Goal: Task Accomplishment & Management: Manage account settings

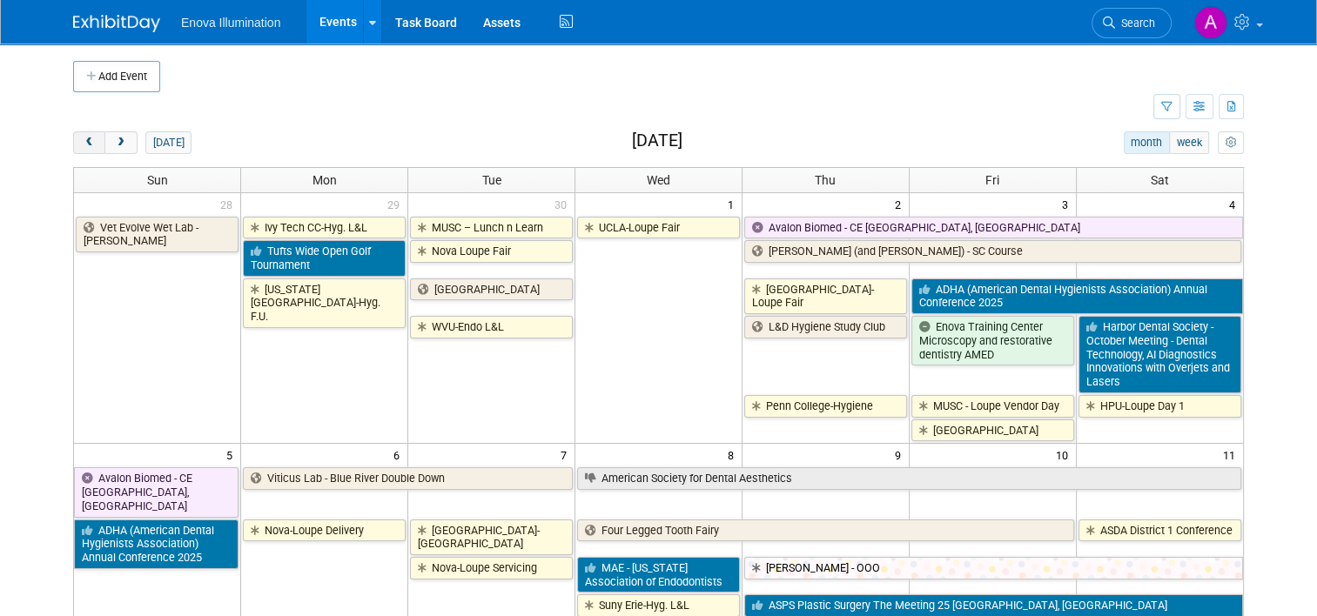
click at [84, 136] on button "prev" at bounding box center [89, 142] width 32 height 23
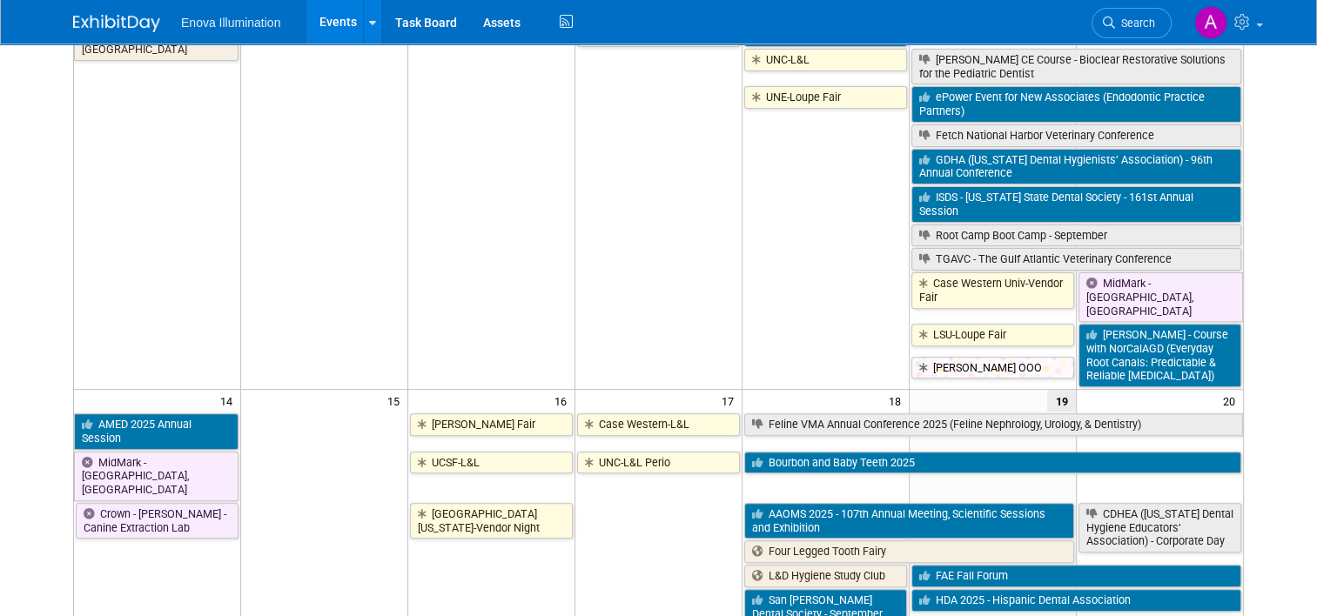
scroll to position [522, 0]
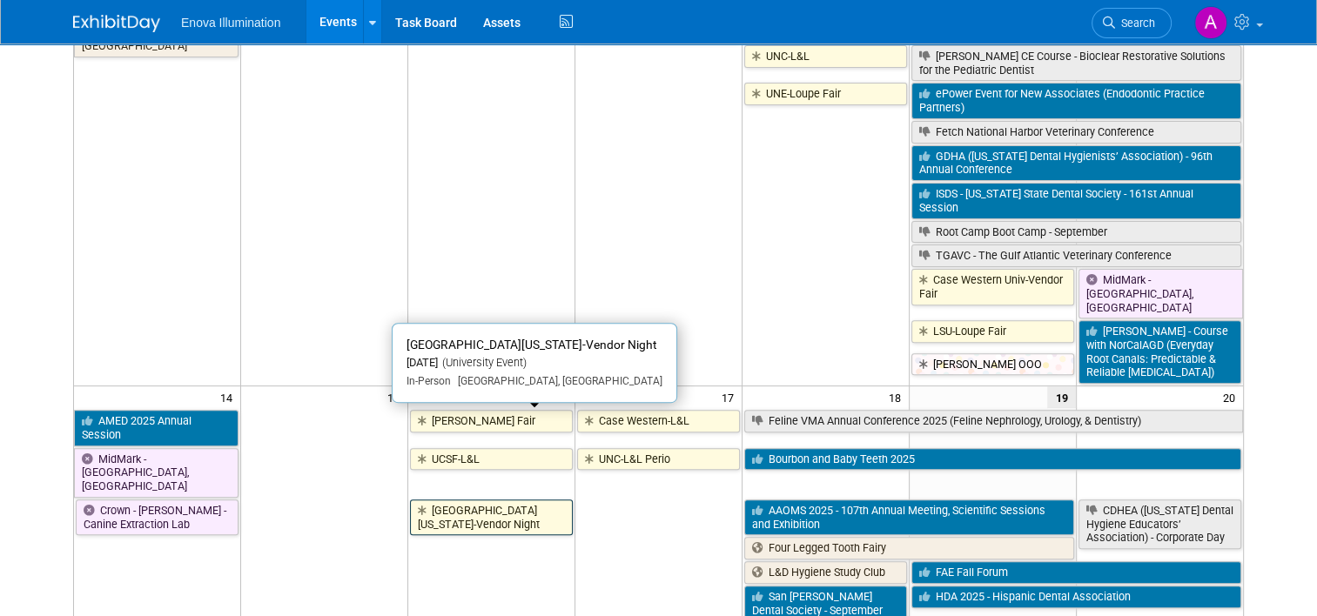
click at [475, 500] on link "[GEOGRAPHIC_DATA][US_STATE]-Vendor Night" at bounding box center [491, 518] width 163 height 36
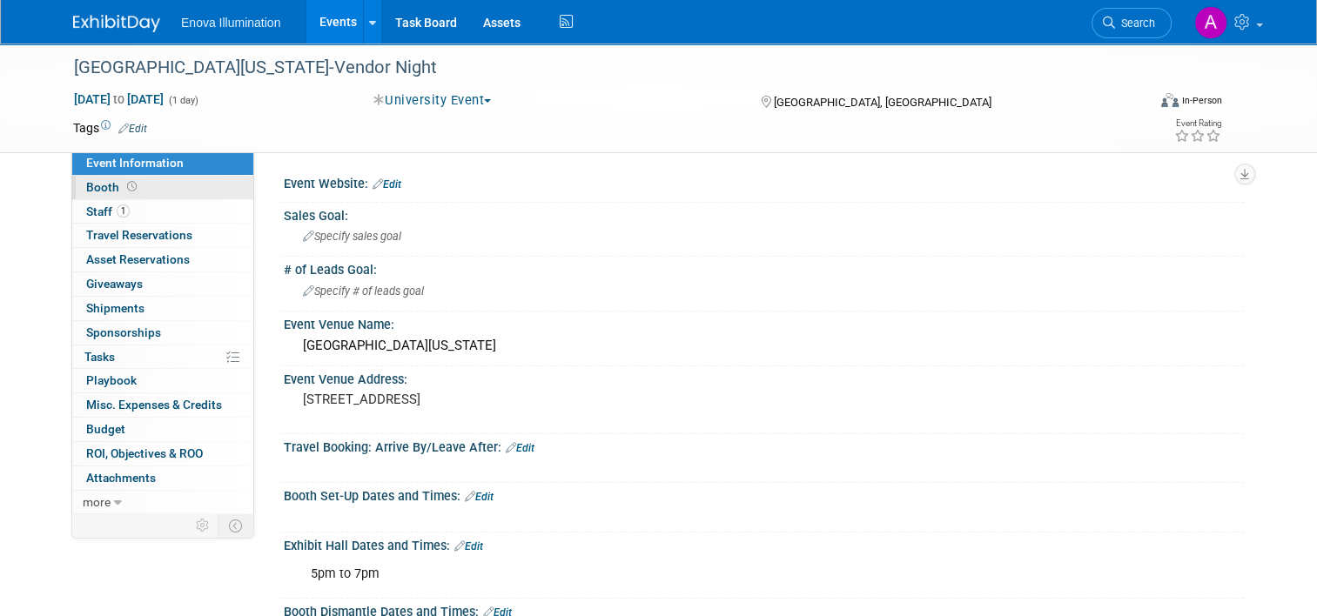
click at [198, 184] on link "Booth" at bounding box center [162, 187] width 181 height 23
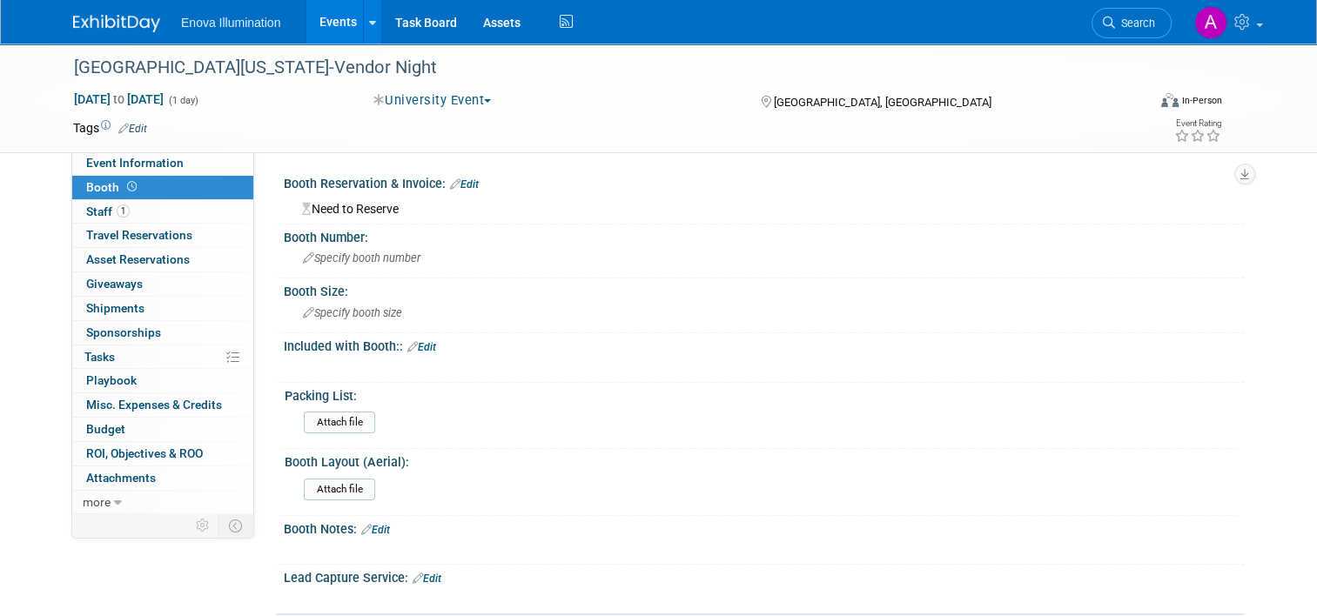
click at [464, 185] on link "Edit" at bounding box center [464, 184] width 29 height 12
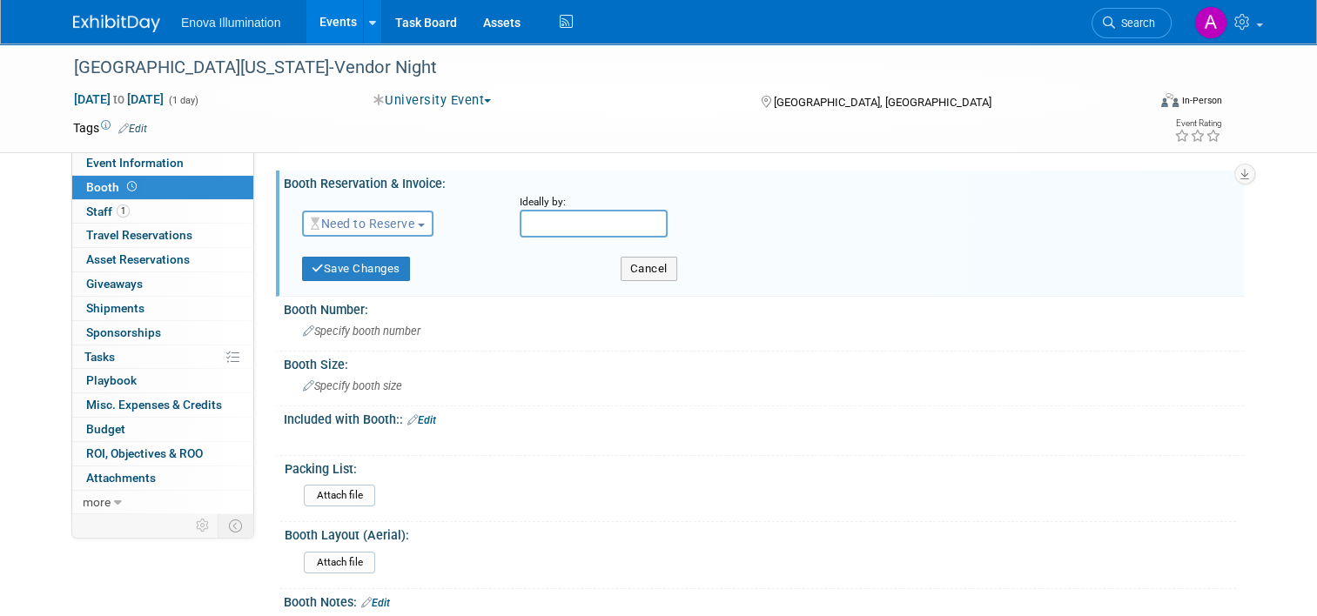
click at [402, 225] on span "Need to Reserve" at bounding box center [363, 224] width 104 height 14
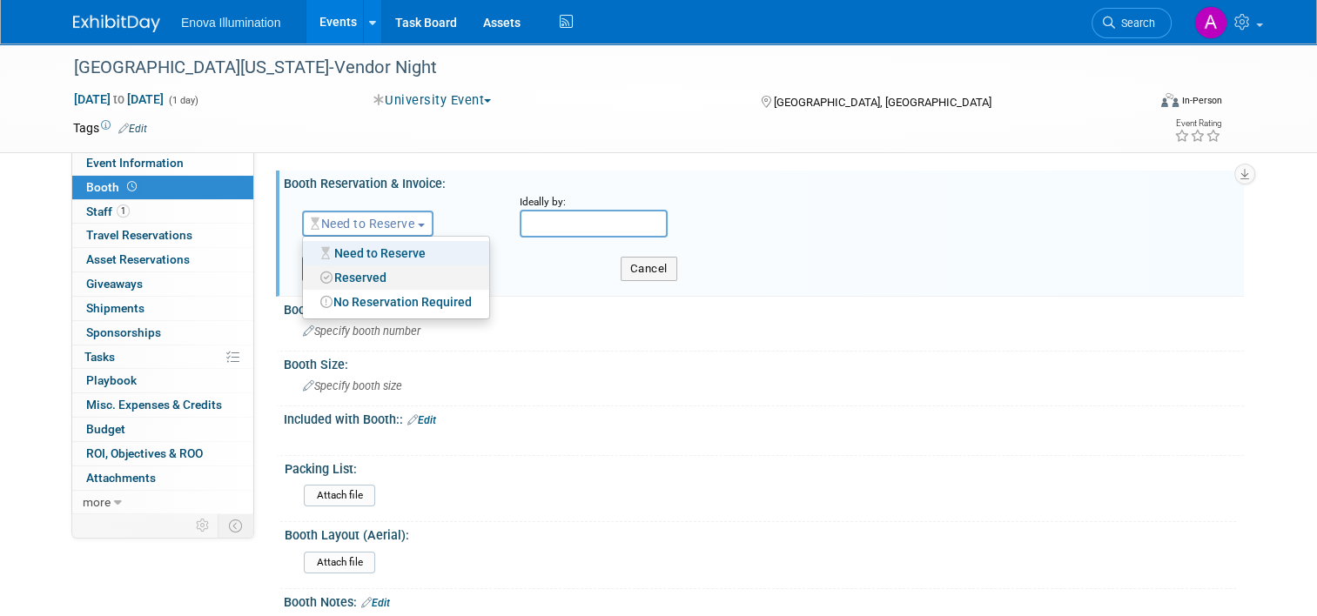
click at [362, 279] on link "Reserved" at bounding box center [396, 277] width 186 height 24
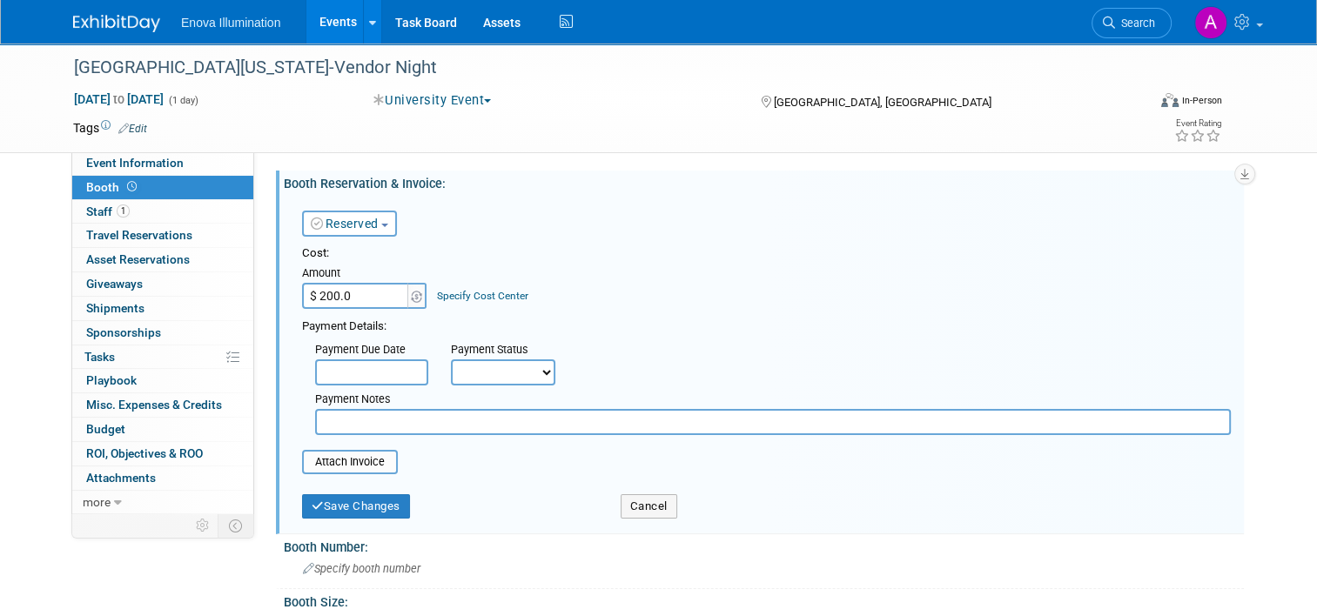
type input "$ 200.00"
click at [346, 505] on button "Save Changes" at bounding box center [356, 506] width 108 height 24
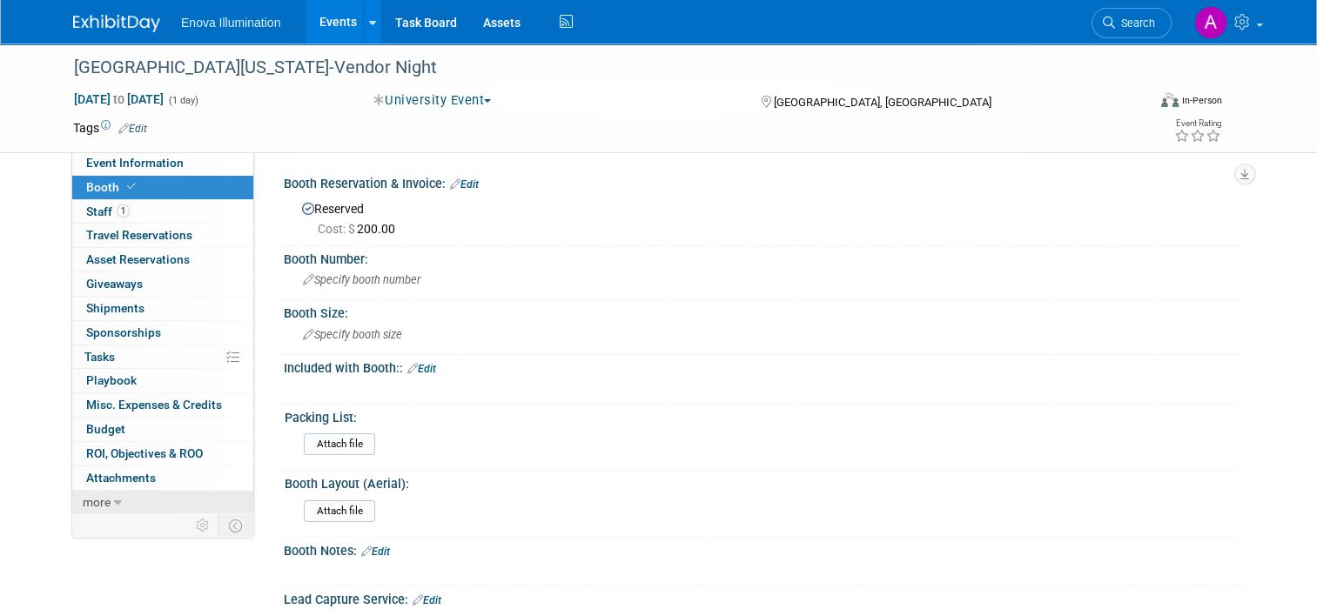
click at [99, 499] on link "more" at bounding box center [162, 502] width 181 height 23
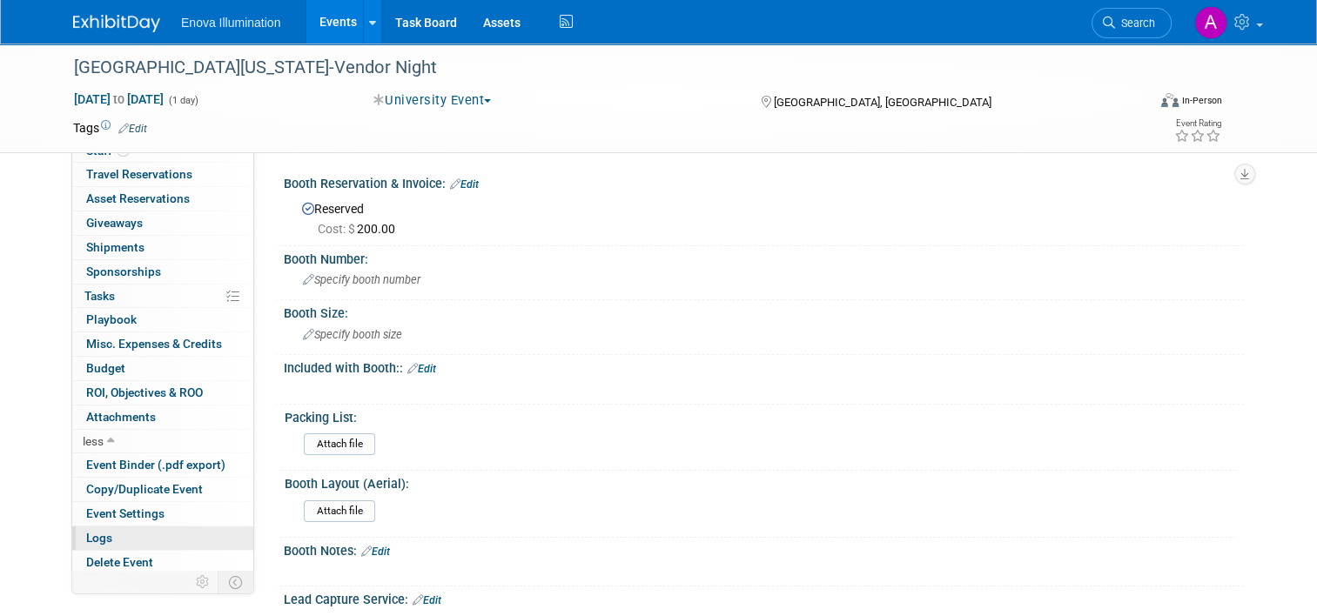
click at [104, 531] on link "Logs" at bounding box center [162, 538] width 181 height 23
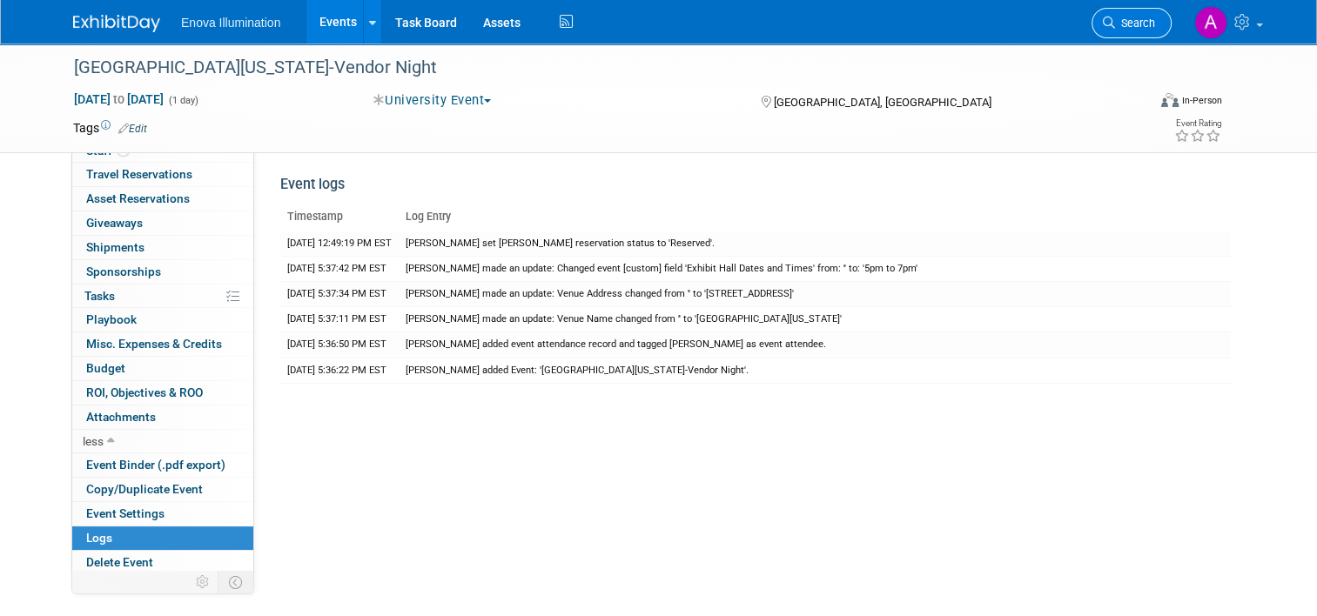
click at [1151, 18] on span "Search" at bounding box center [1135, 23] width 40 height 13
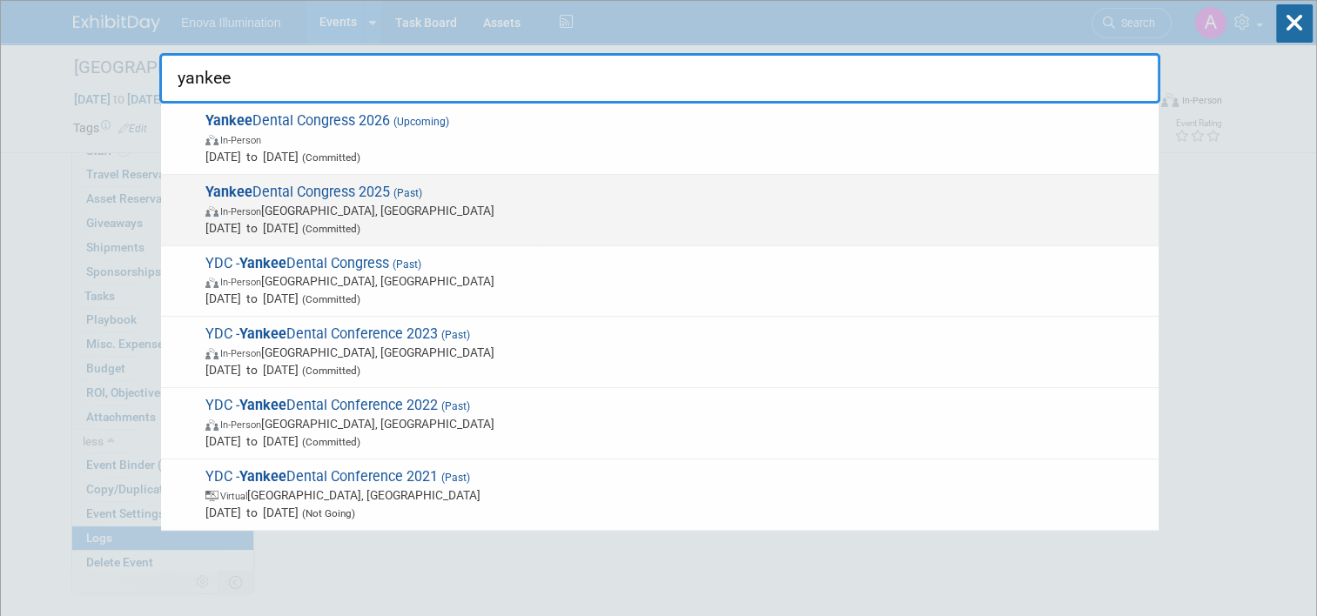
type input "yankee"
click at [295, 208] on span "In-Person Boston, MA" at bounding box center [677, 210] width 944 height 17
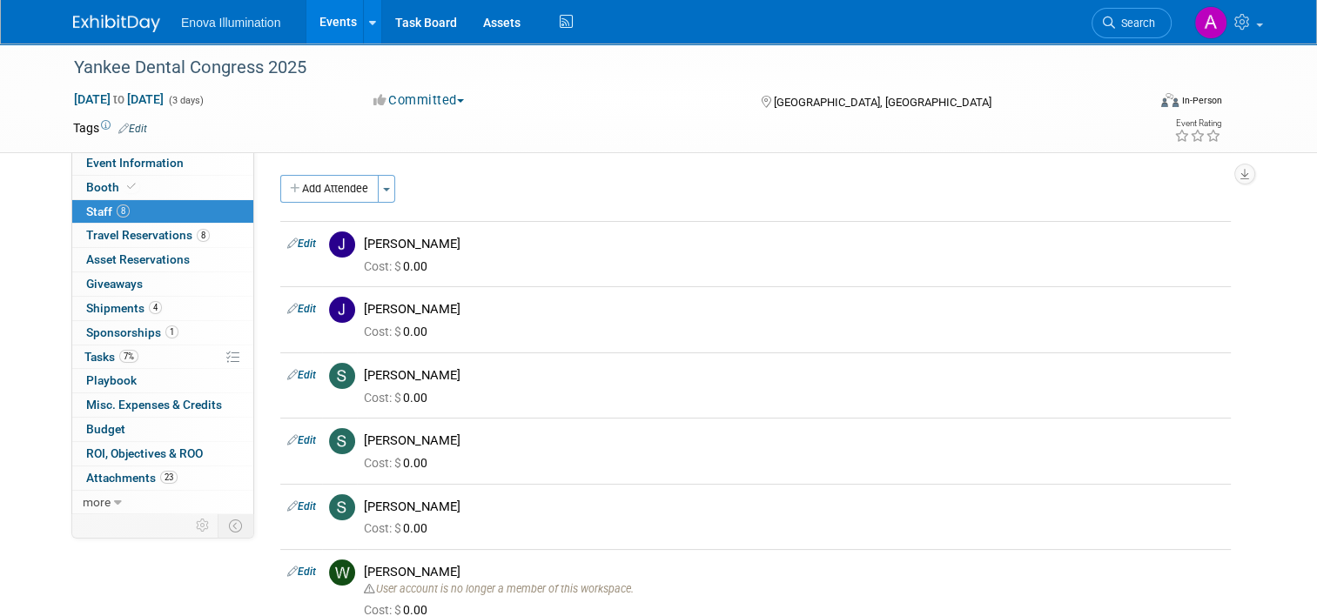
click at [92, 22] on img at bounding box center [116, 23] width 87 height 17
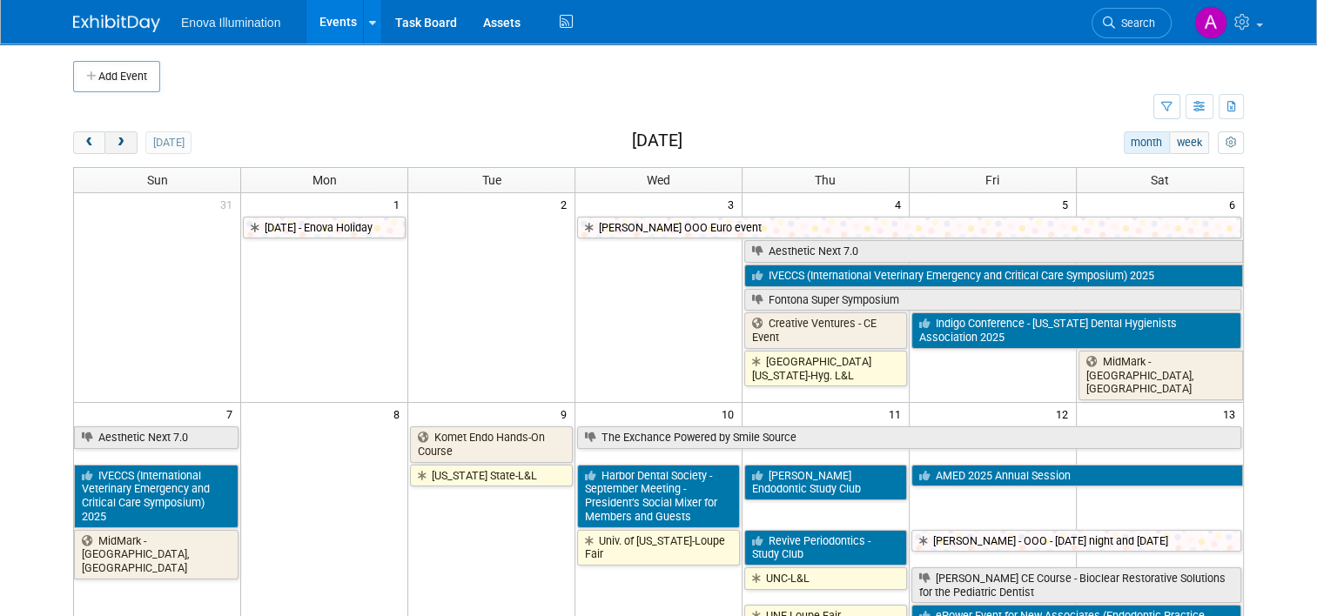
click at [108, 147] on button "next" at bounding box center [120, 142] width 32 height 23
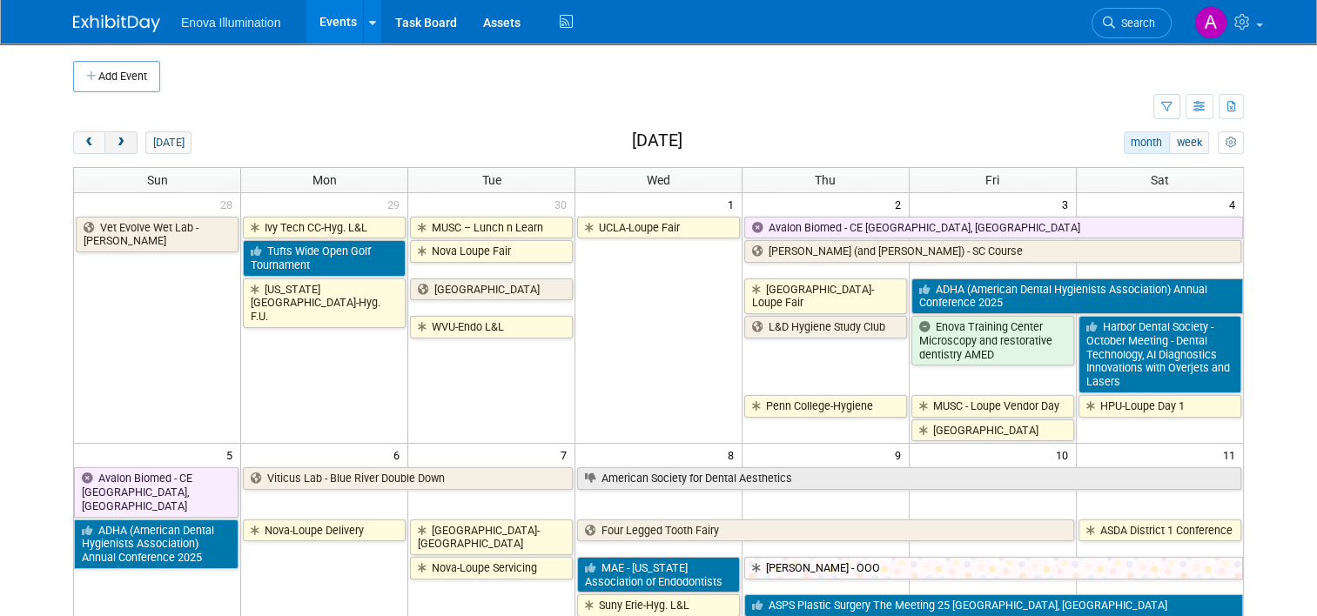
click at [108, 147] on button "next" at bounding box center [120, 142] width 32 height 23
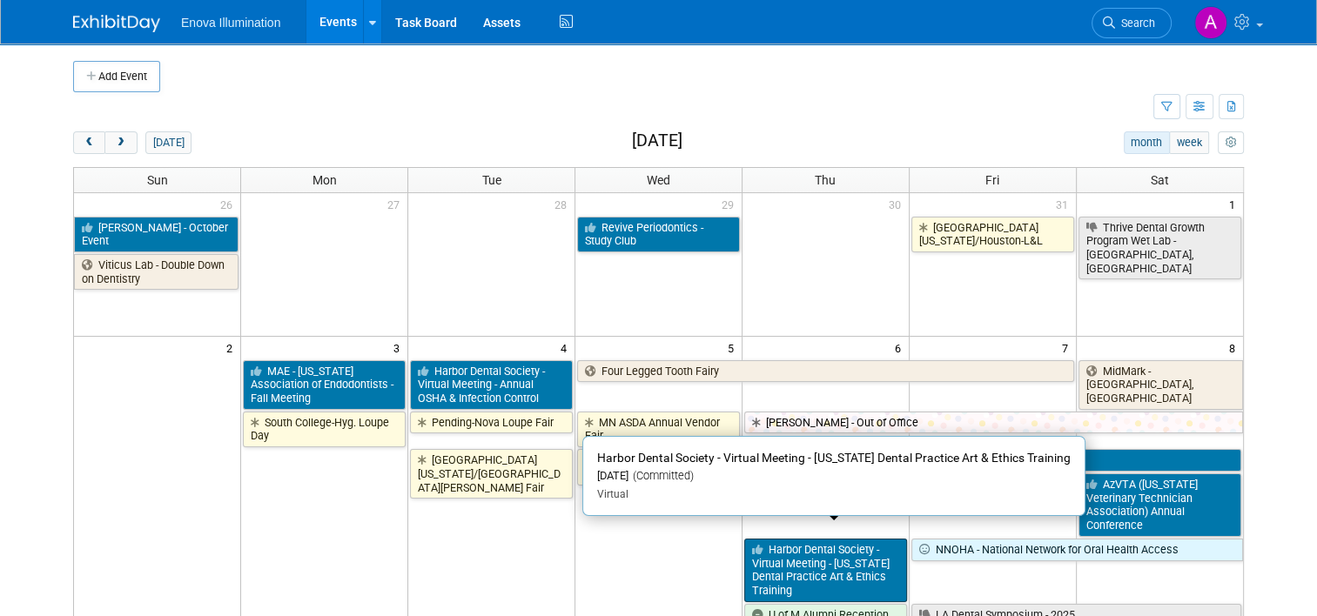
scroll to position [87, 0]
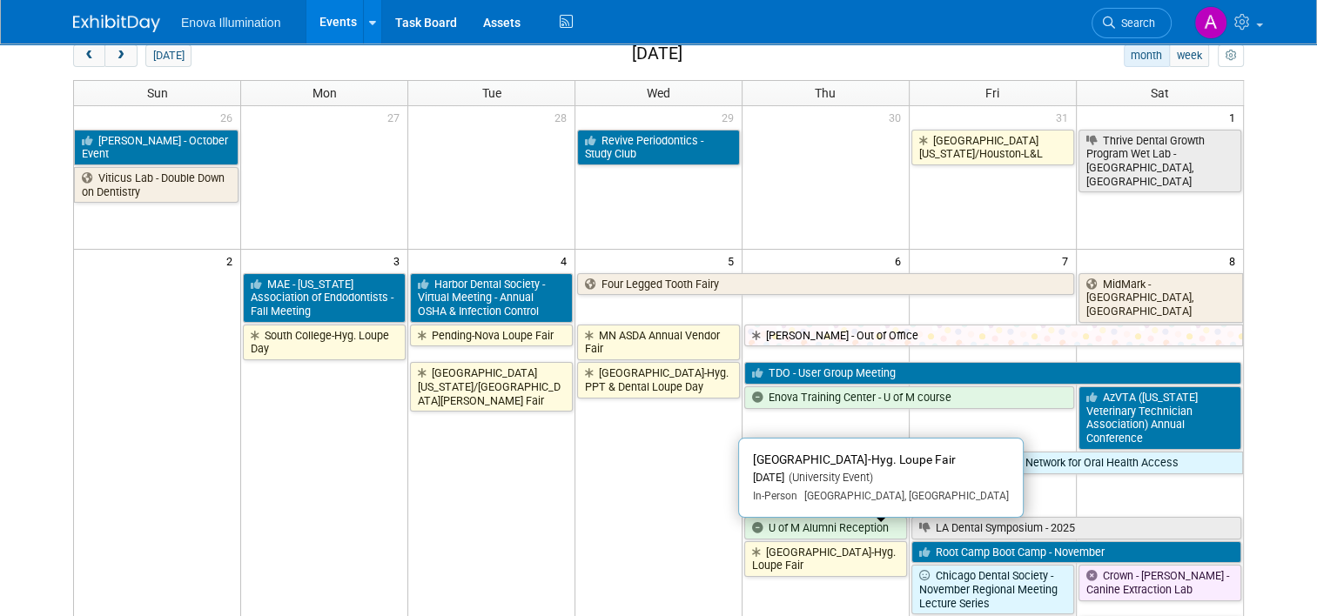
click at [784, 541] on link "[GEOGRAPHIC_DATA]-Hyg. Loupe Fair" at bounding box center [825, 559] width 163 height 36
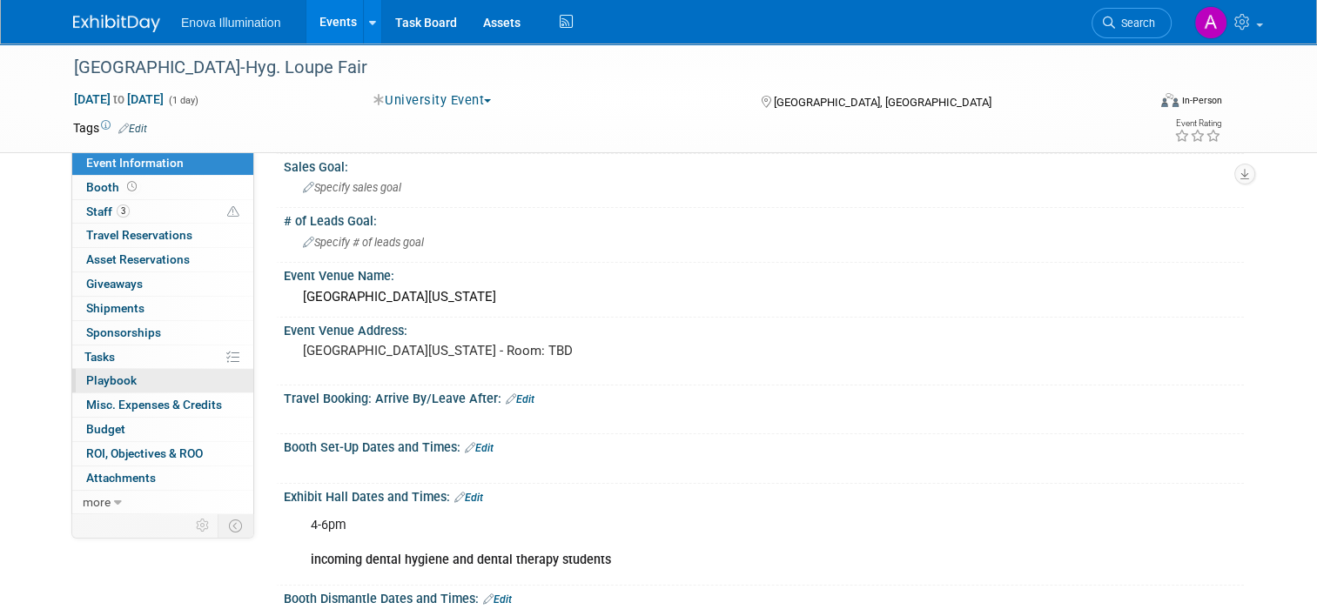
scroll to position [87, 0]
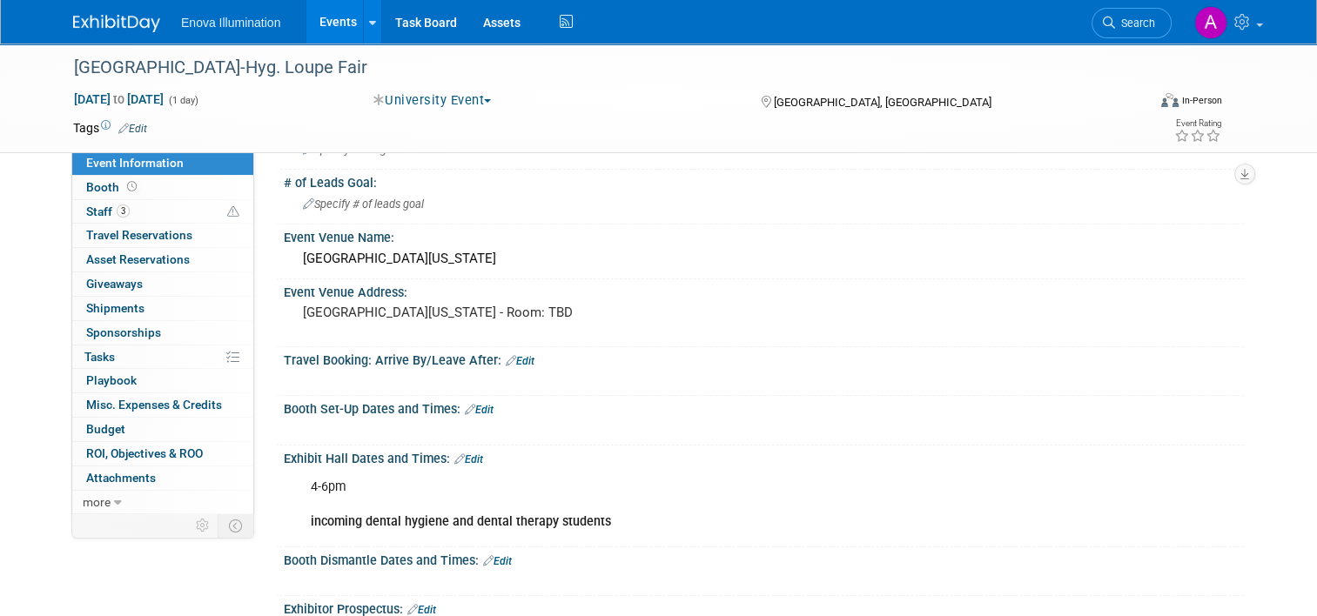
click at [95, 15] on img at bounding box center [116, 23] width 87 height 17
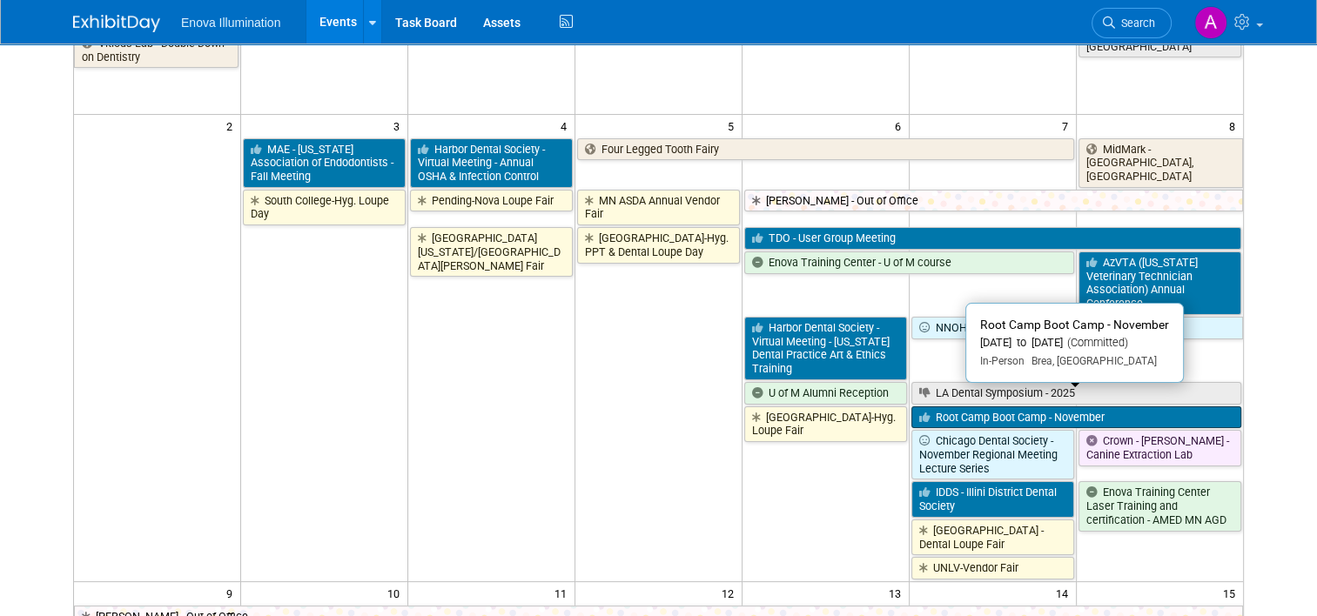
scroll to position [261, 0]
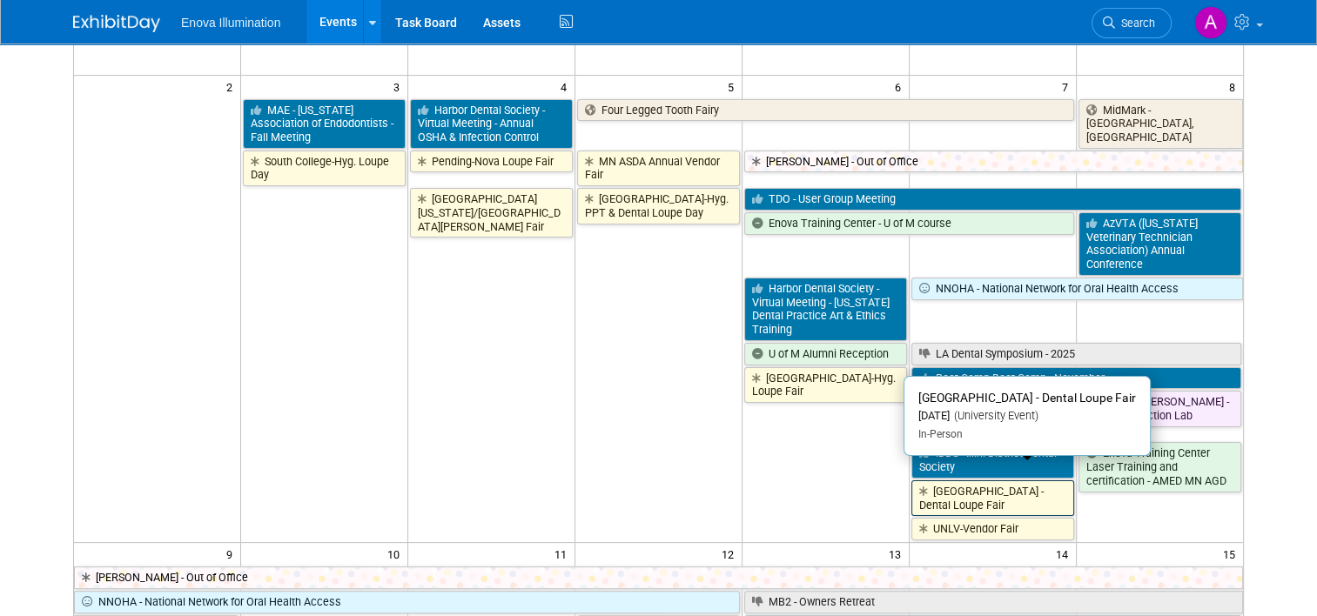
click at [1019, 481] on link "[GEOGRAPHIC_DATA] - Dental Loupe Fair" at bounding box center [992, 498] width 163 height 36
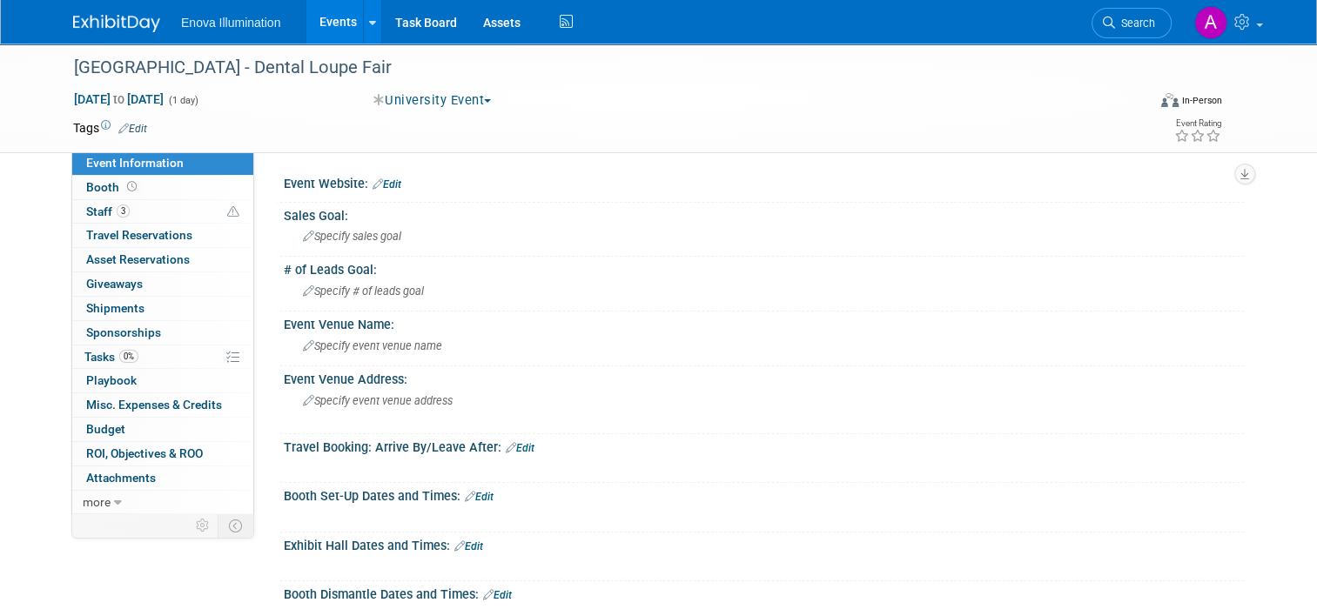
click at [102, 21] on img at bounding box center [116, 23] width 87 height 17
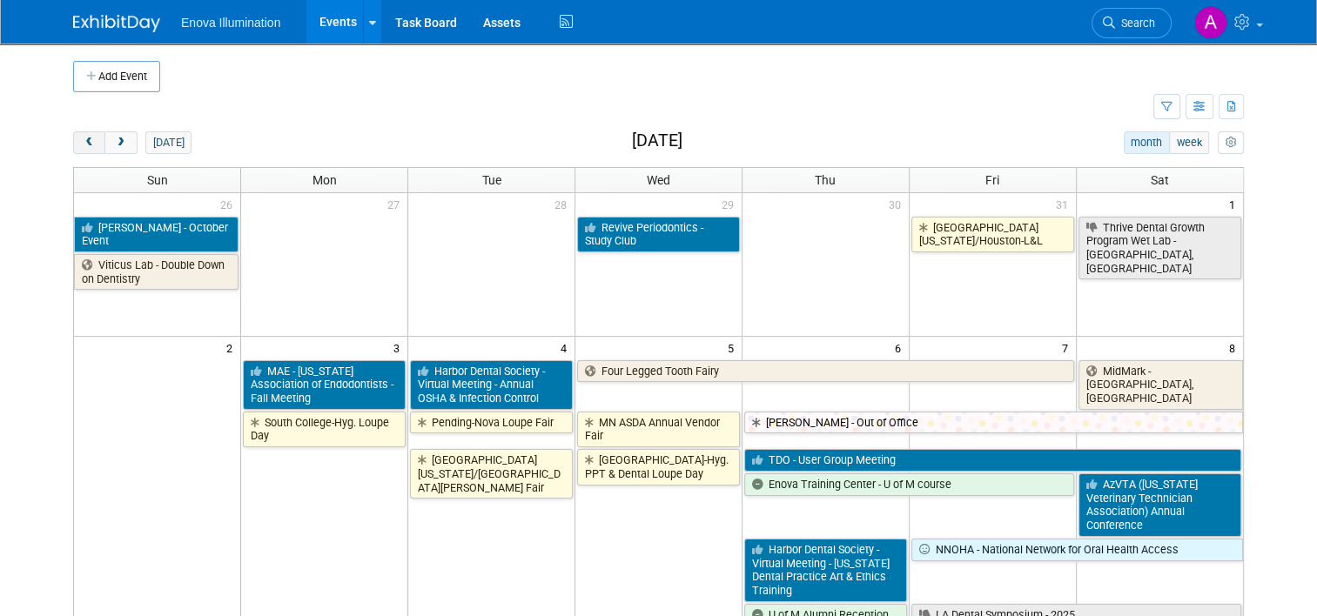
click at [83, 144] on span "prev" at bounding box center [89, 143] width 13 height 11
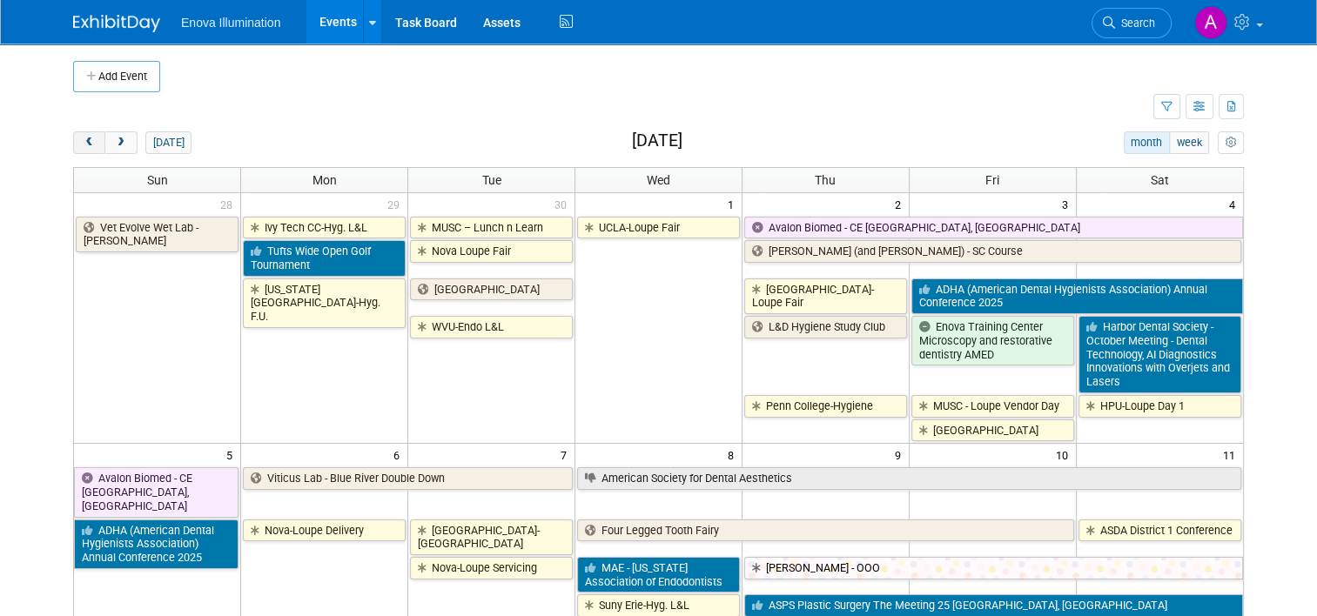
click at [83, 144] on span "prev" at bounding box center [89, 143] width 13 height 11
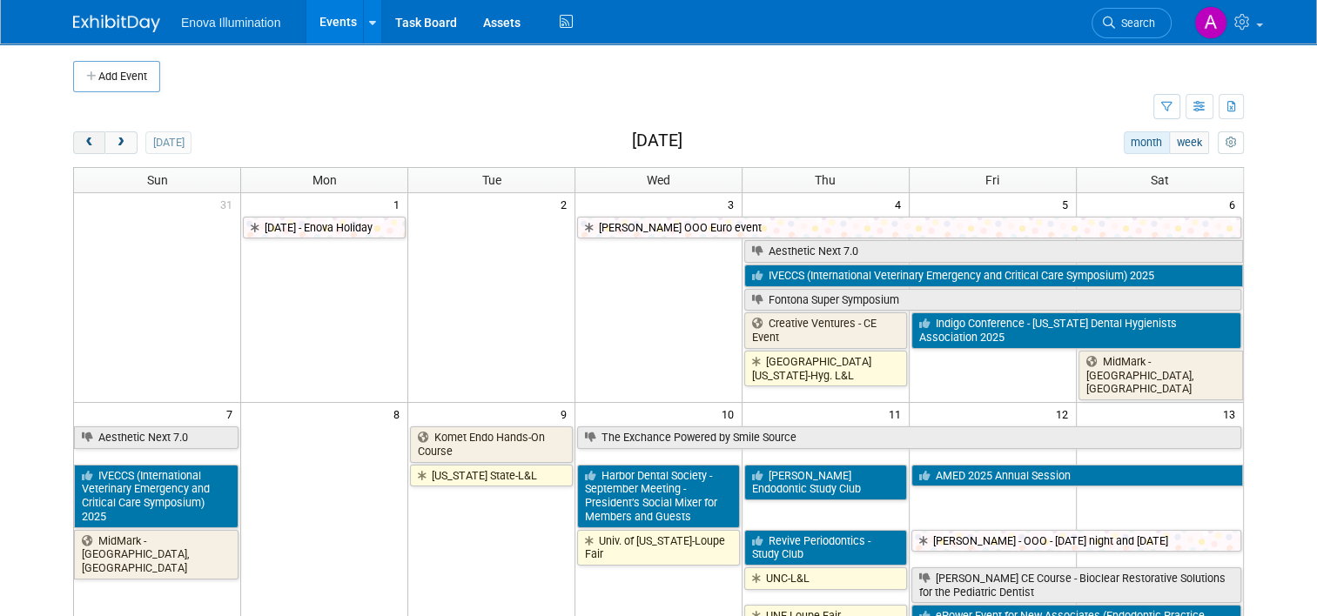
click at [83, 144] on span "prev" at bounding box center [89, 143] width 13 height 11
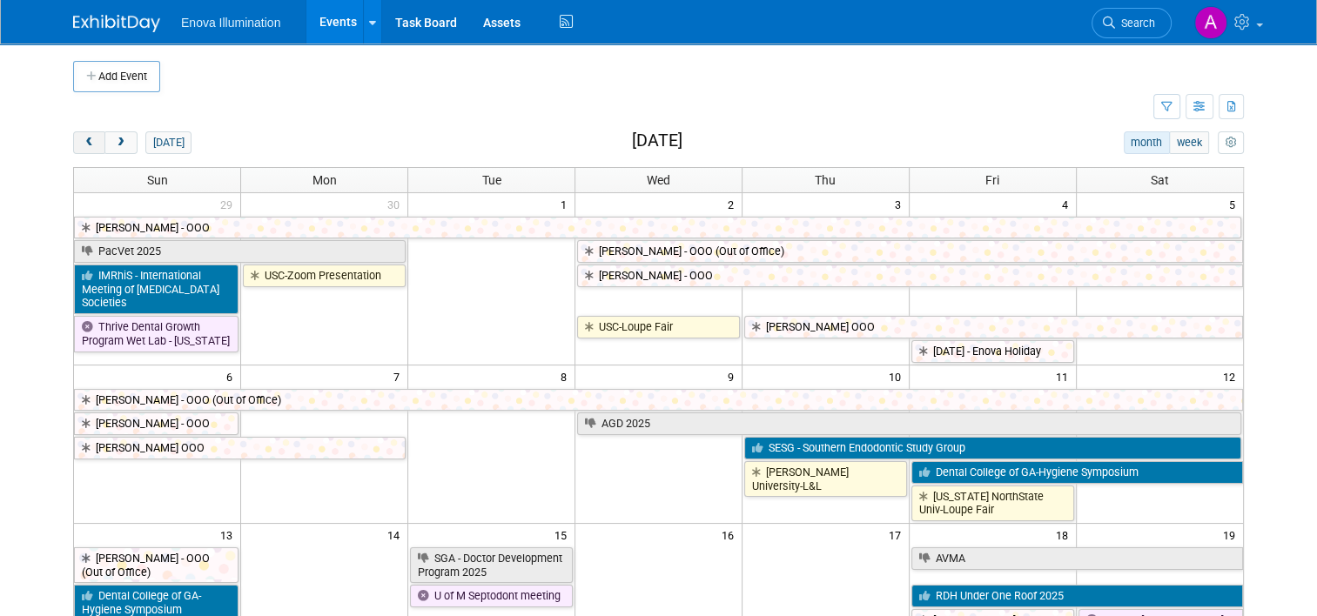
click at [83, 144] on span "prev" at bounding box center [89, 143] width 13 height 11
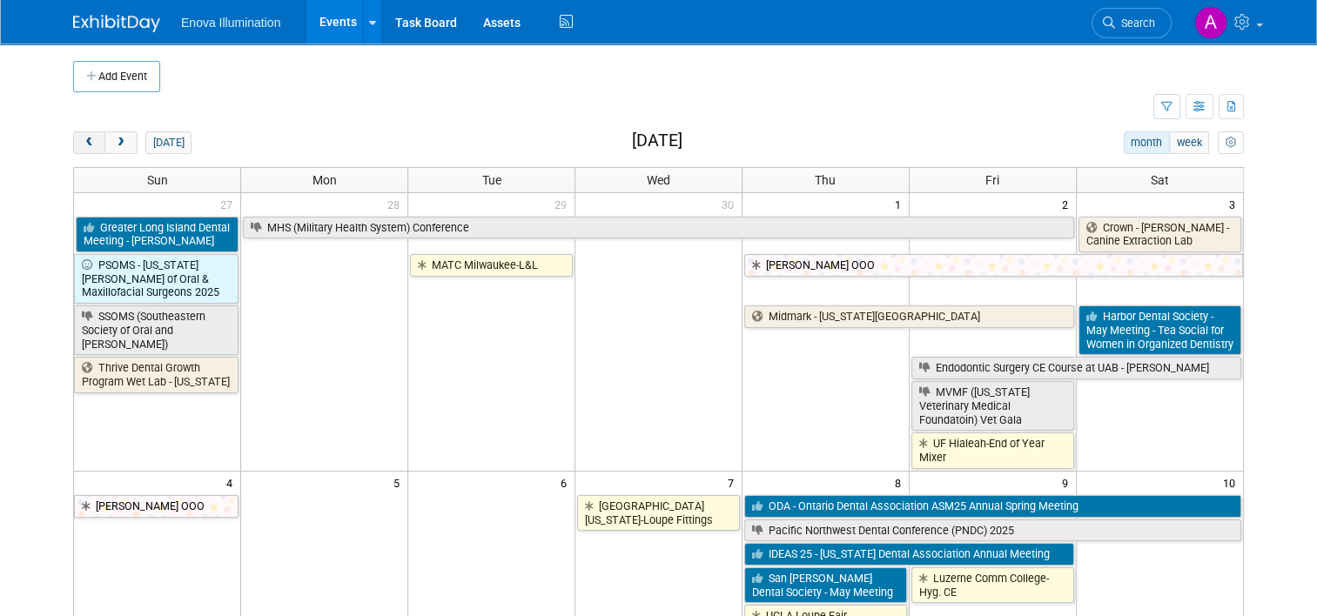
click at [83, 144] on span "prev" at bounding box center [89, 143] width 13 height 11
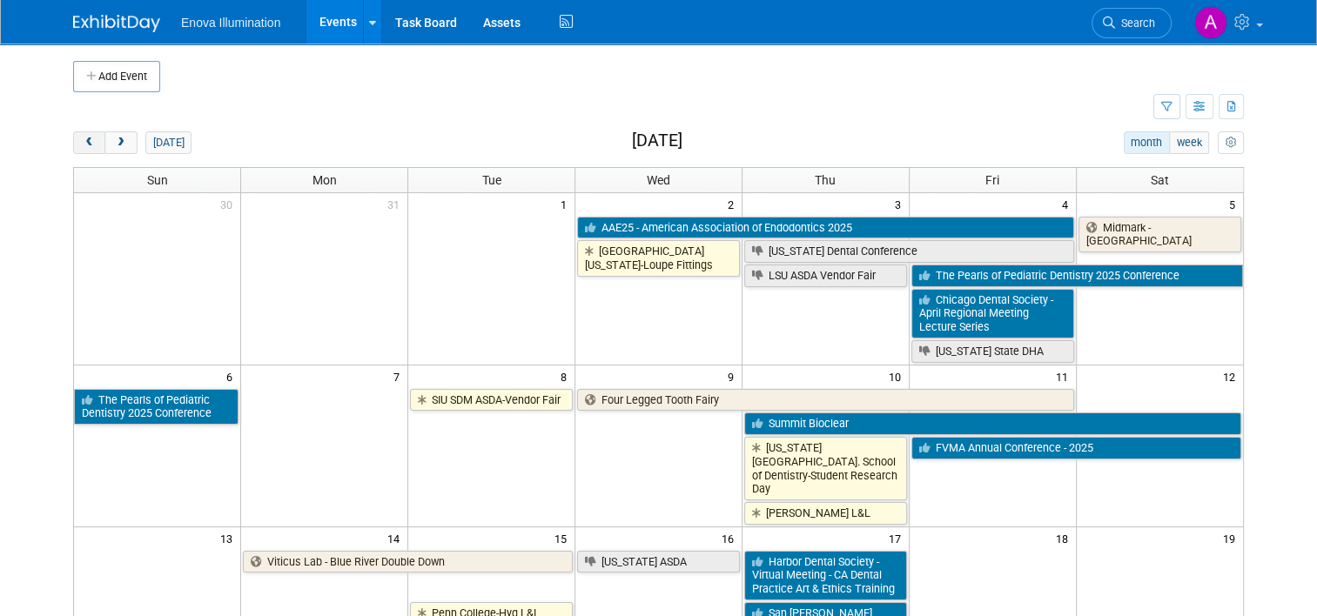
click at [83, 144] on span "prev" at bounding box center [89, 143] width 13 height 11
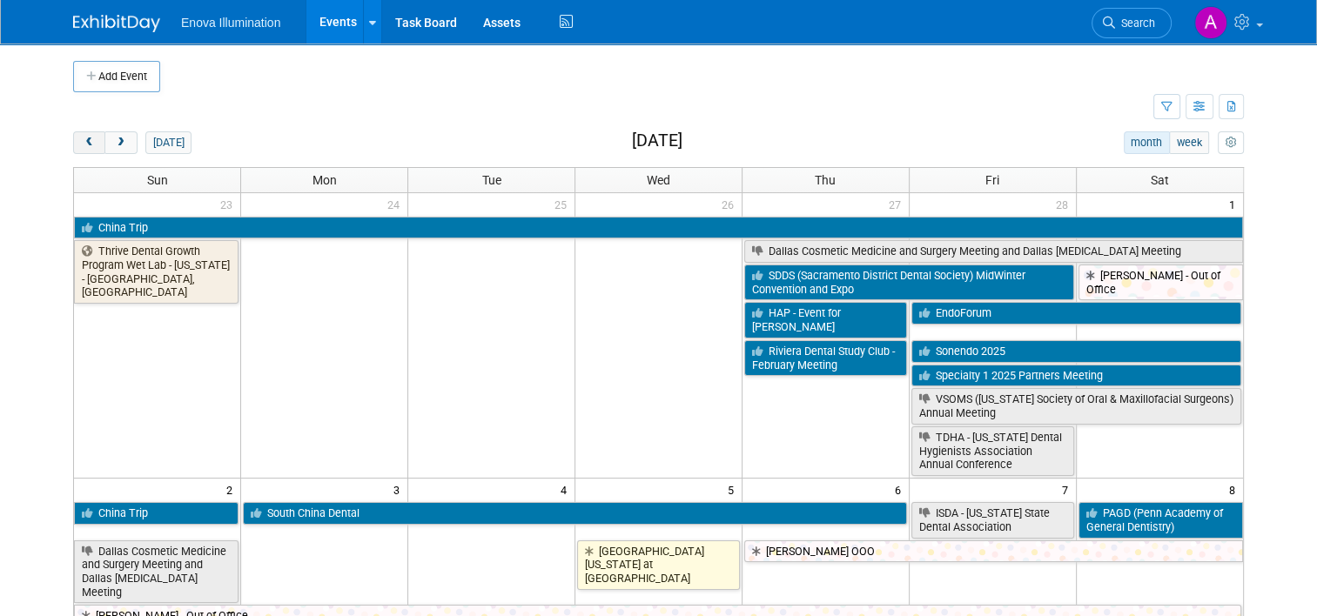
click at [83, 144] on span "prev" at bounding box center [89, 143] width 13 height 11
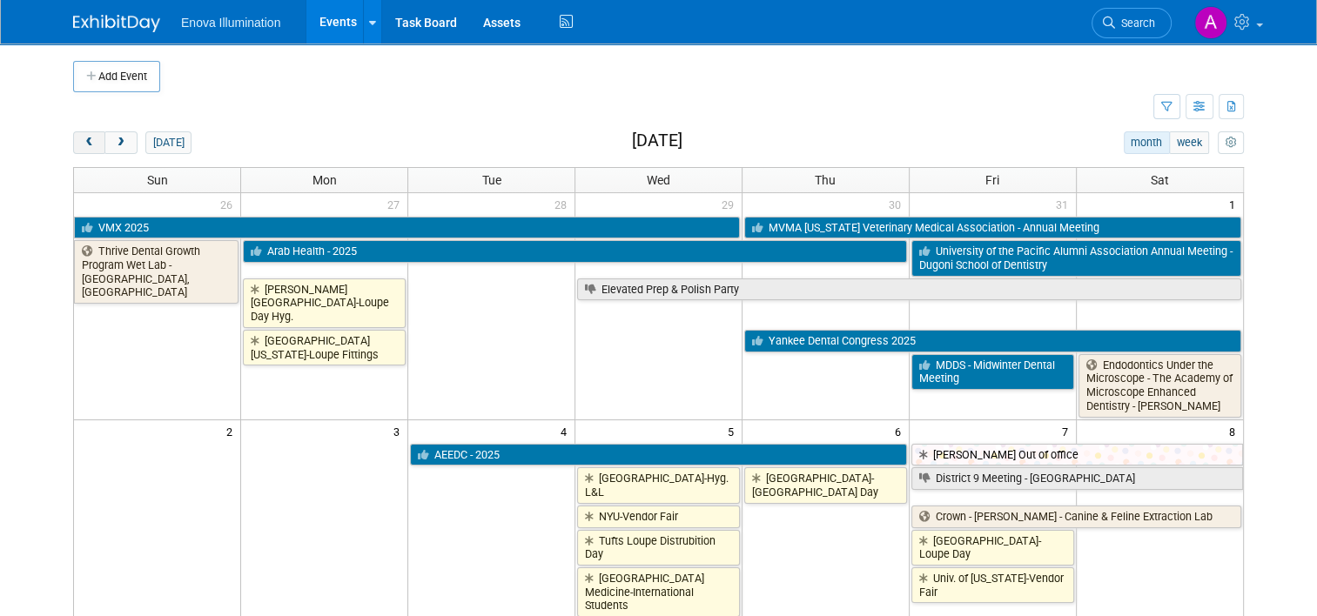
click at [83, 144] on span "prev" at bounding box center [89, 143] width 13 height 11
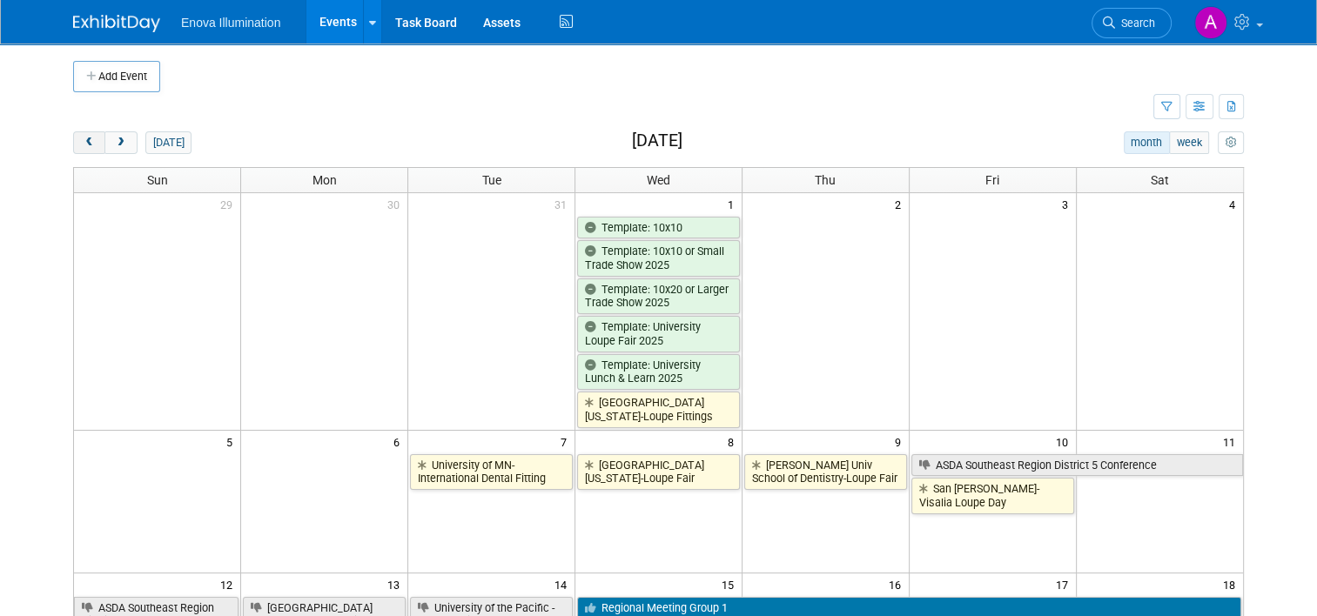
click at [83, 144] on span "prev" at bounding box center [89, 143] width 13 height 11
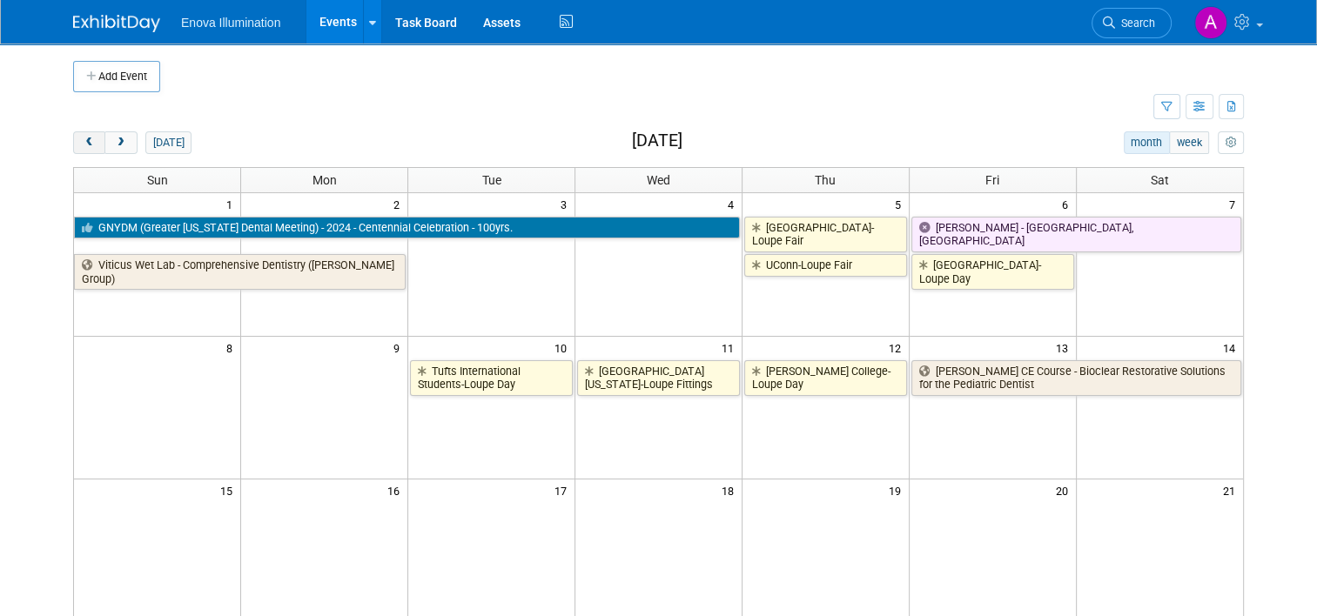
click at [83, 144] on span "prev" at bounding box center [89, 143] width 13 height 11
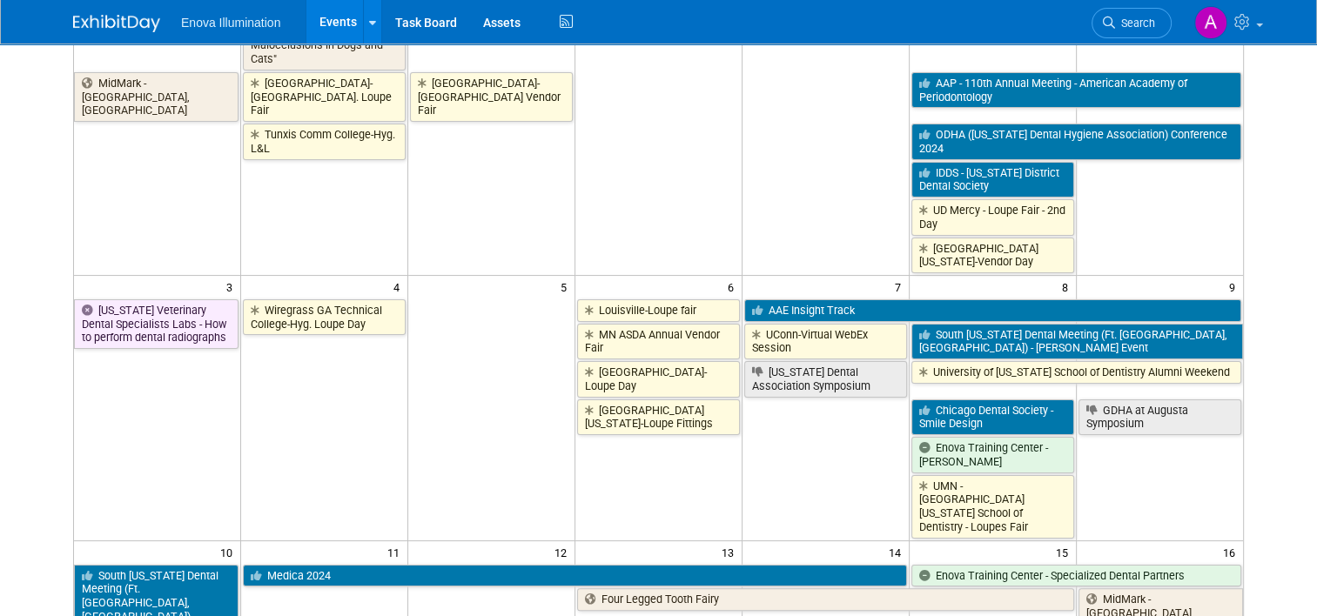
scroll to position [261, 0]
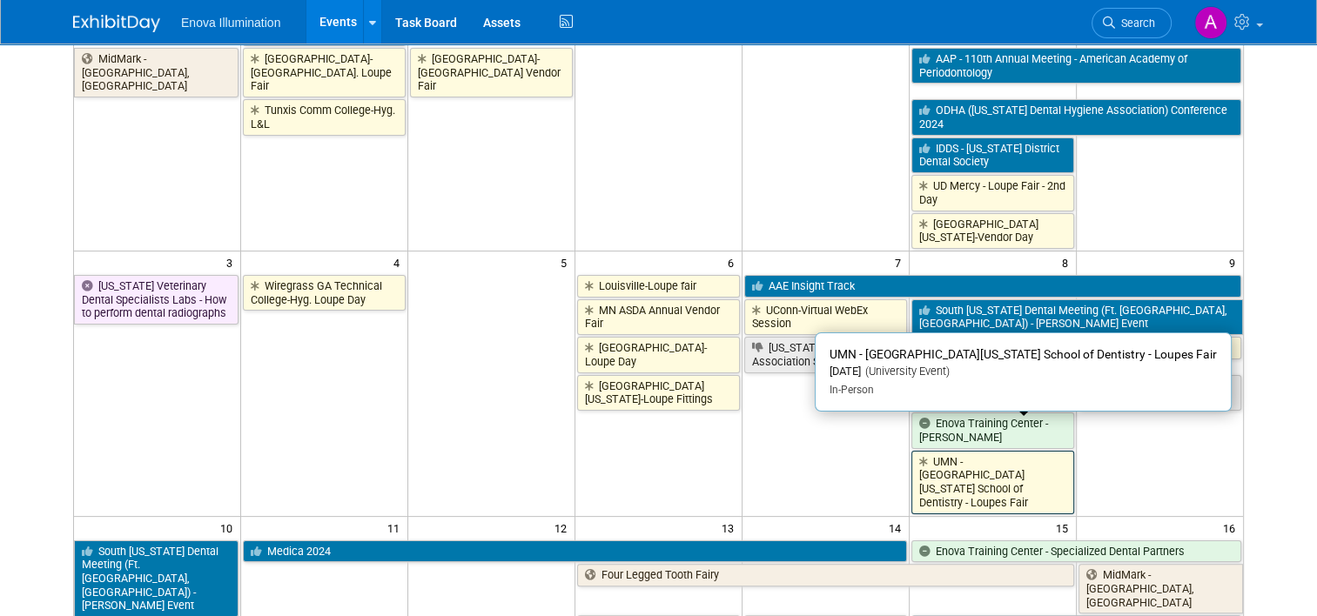
click at [1028, 451] on link "UMN - [GEOGRAPHIC_DATA][US_STATE] School of Dentistry - Loupes Fair" at bounding box center [992, 483] width 163 height 64
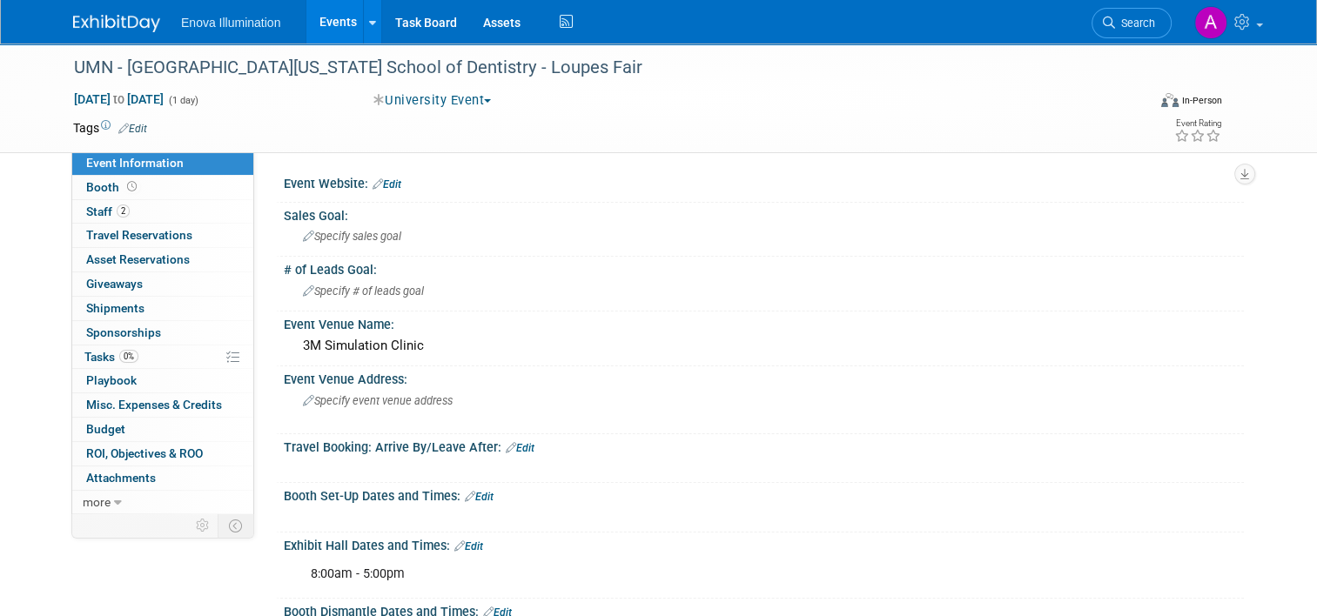
click at [96, 21] on img at bounding box center [116, 23] width 87 height 17
